Goal: Find specific page/section: Find specific page/section

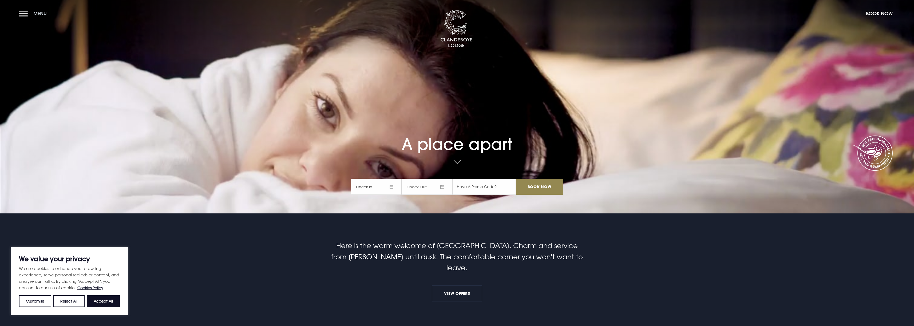
click at [26, 14] on button "Menu" at bounding box center [34, 13] width 31 height 11
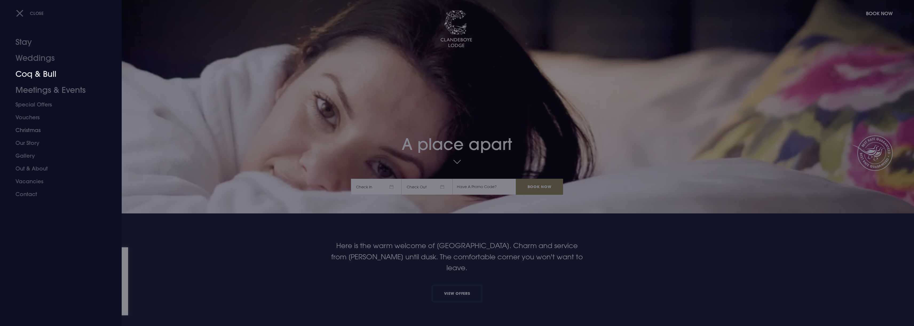
click at [35, 74] on link "Coq & Bull" at bounding box center [57, 74] width 84 height 16
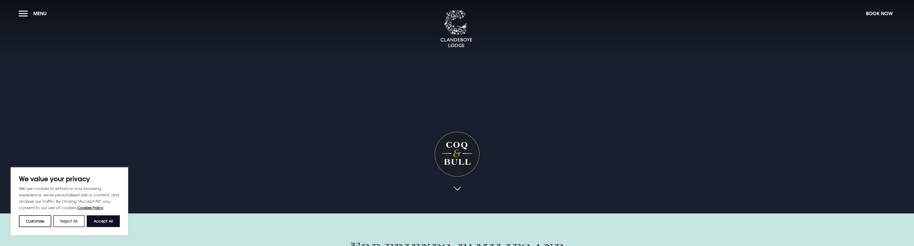
click at [76, 220] on button "Reject All" at bounding box center [68, 221] width 31 height 12
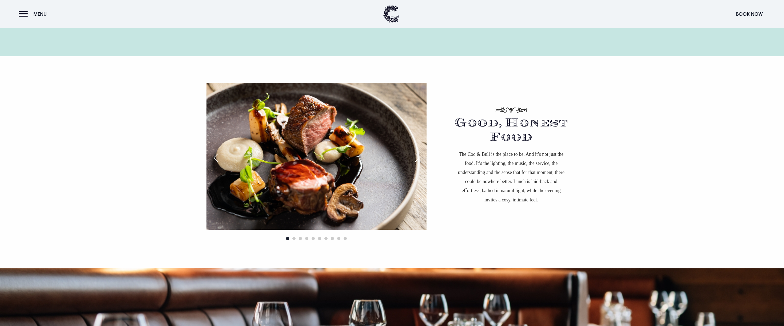
scroll to position [421, 0]
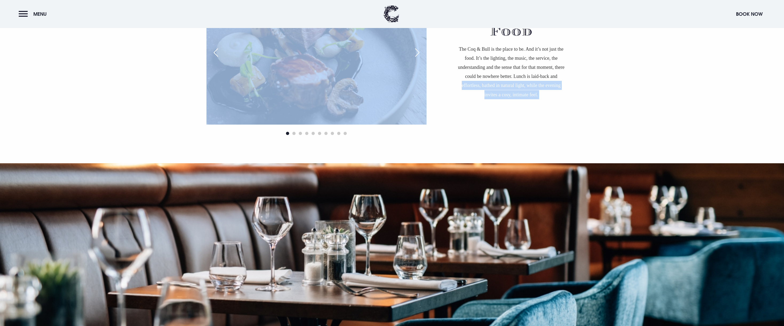
drag, startPoint x: 788, startPoint y: 184, endPoint x: 776, endPoint y: 185, distance: 12.1
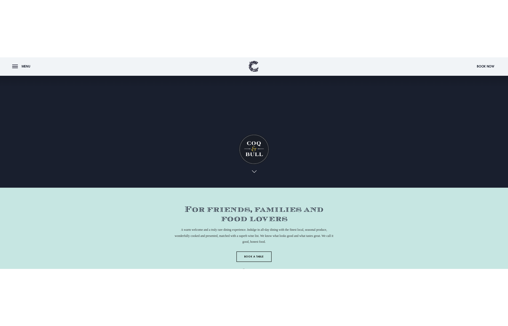
scroll to position [0, 0]
